Goal: Navigation & Orientation: Find specific page/section

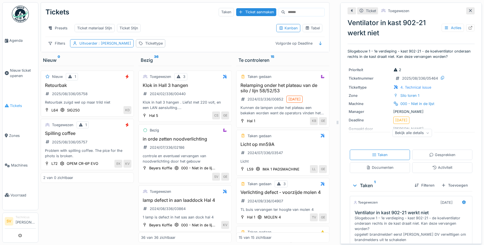
scroll to position [51, 0]
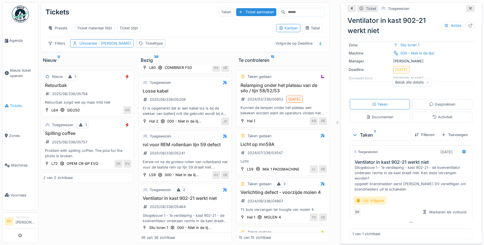
click at [11, 103] on span "Tickets" at bounding box center [23, 105] width 26 height 5
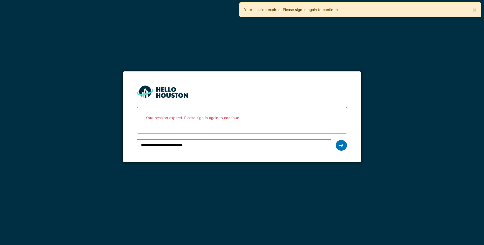
click at [342, 145] on icon at bounding box center [341, 145] width 4 height 5
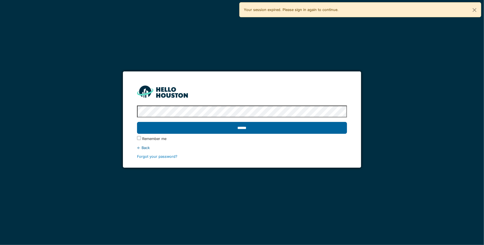
click at [316, 127] on input "******" at bounding box center [242, 128] width 210 height 12
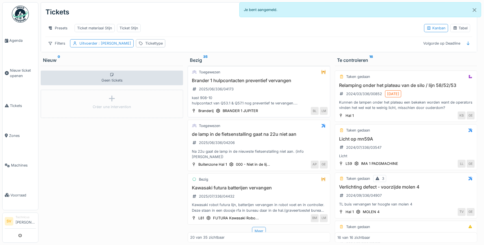
scroll to position [879, 0]
click at [259, 227] on div "Meer" at bounding box center [259, 231] width 14 height 8
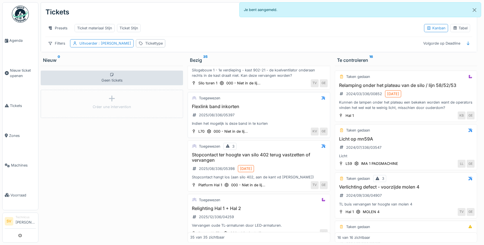
scroll to position [1664, 0]
